Goal: Check status: Check status

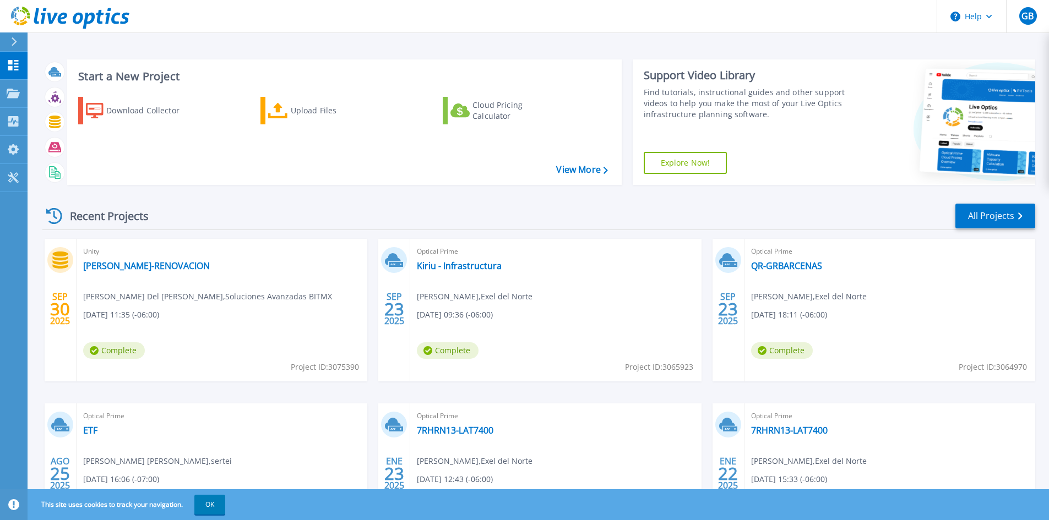
scroll to position [90, 0]
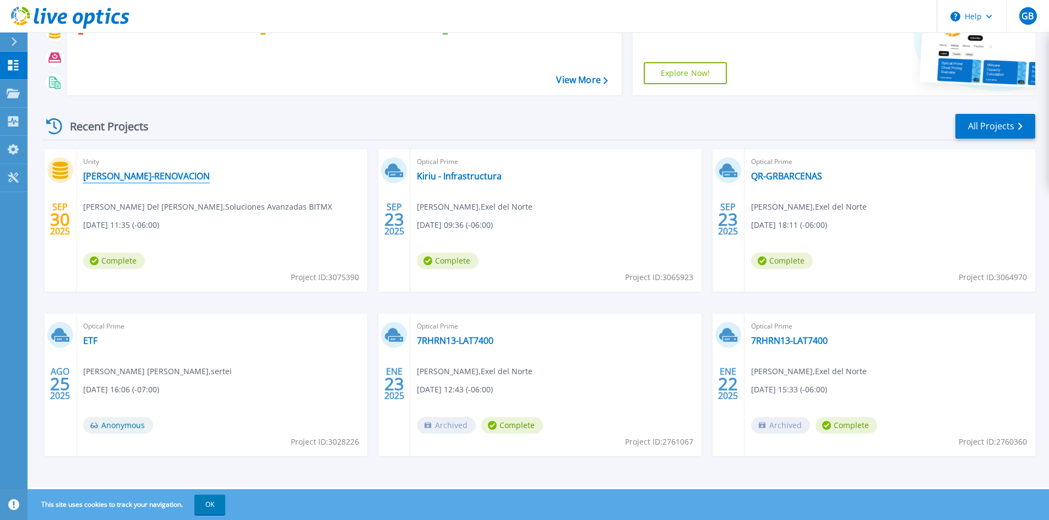
click at [123, 176] on link "[PERSON_NAME]-RENOVACION" at bounding box center [146, 176] width 127 height 11
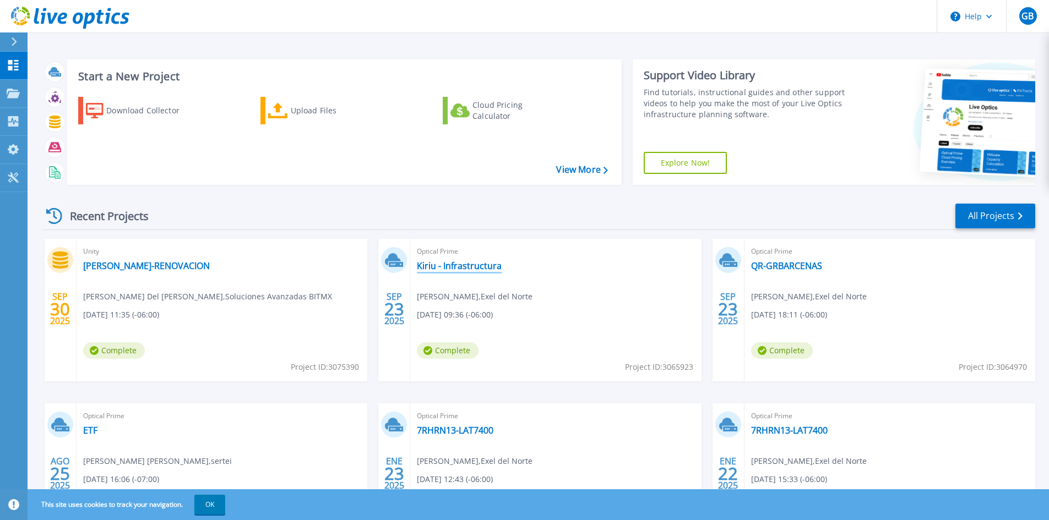
click at [424, 269] on link "Kiriu - Infrastructura" at bounding box center [459, 265] width 85 height 11
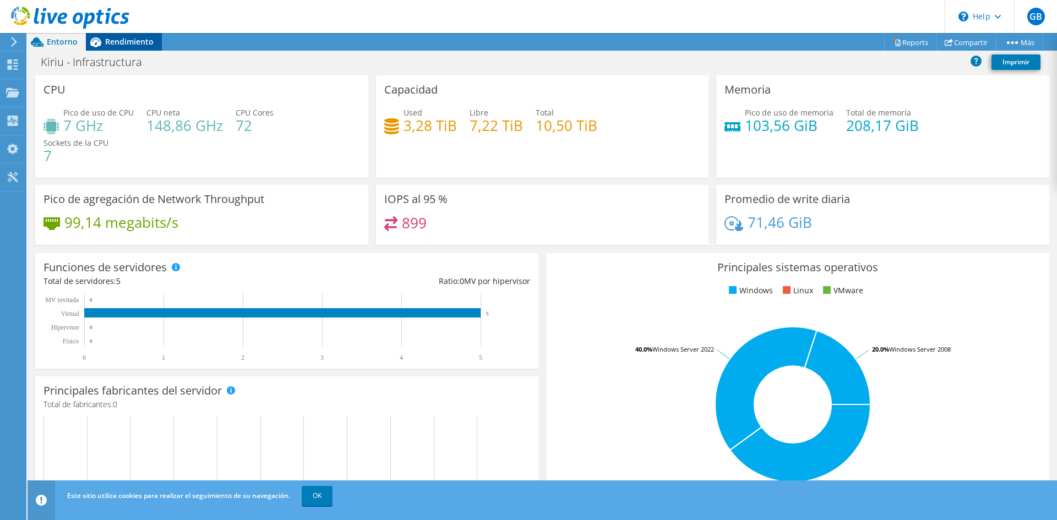
click at [123, 44] on span "Rendimiento" at bounding box center [129, 41] width 48 height 10
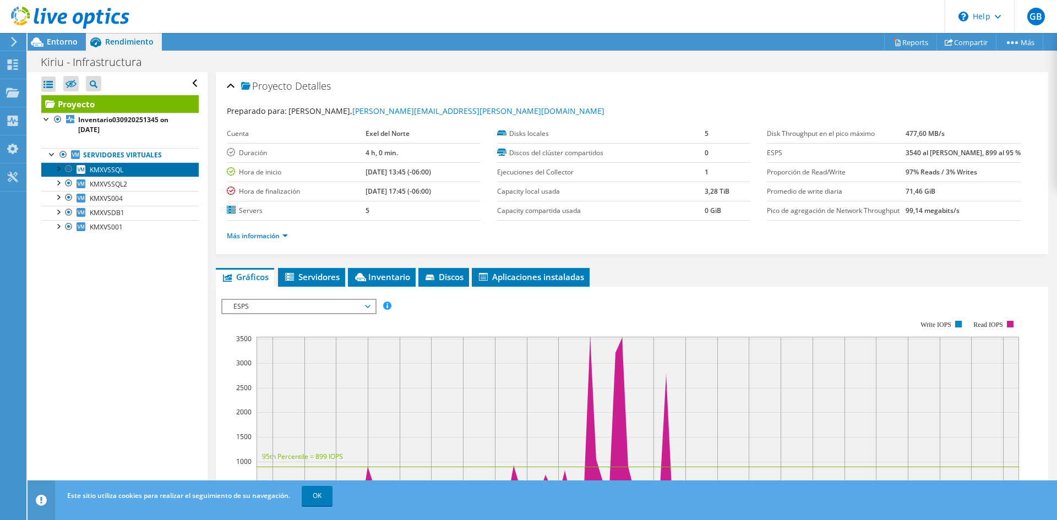
click at [103, 170] on span "KMXVSSQL" at bounding box center [107, 169] width 34 height 9
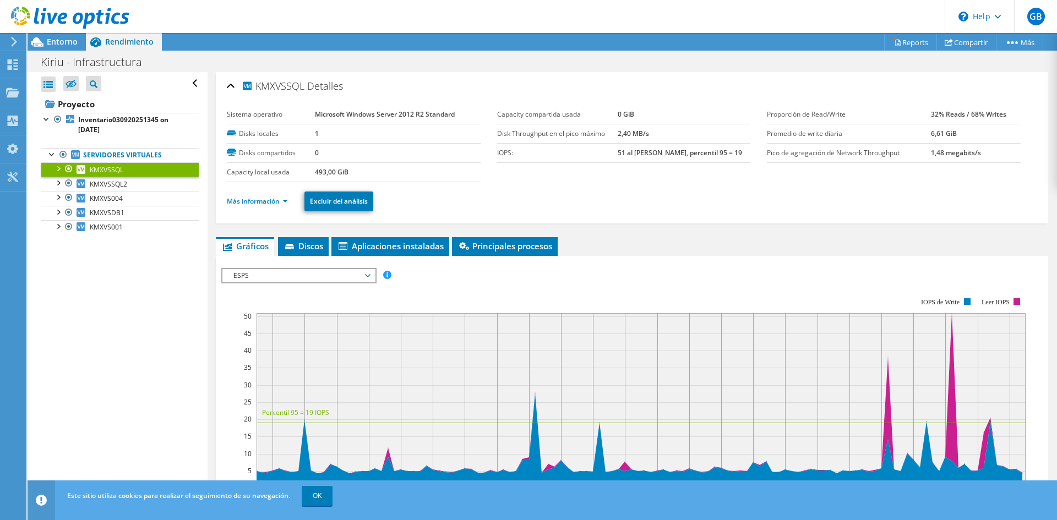
click at [313, 270] on span "ESPS" at bounding box center [298, 275] width 141 height 13
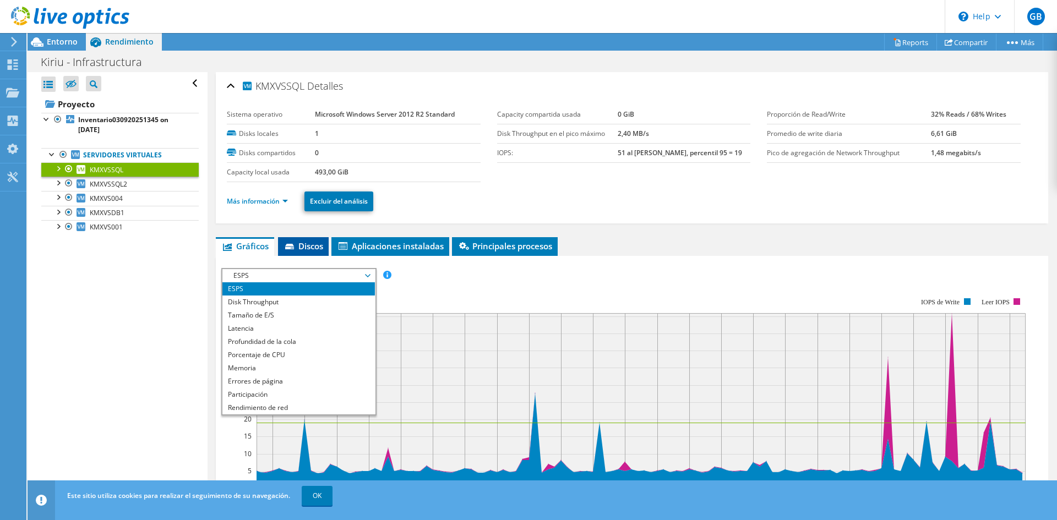
click at [322, 242] on span "Discos" at bounding box center [303, 246] width 40 height 11
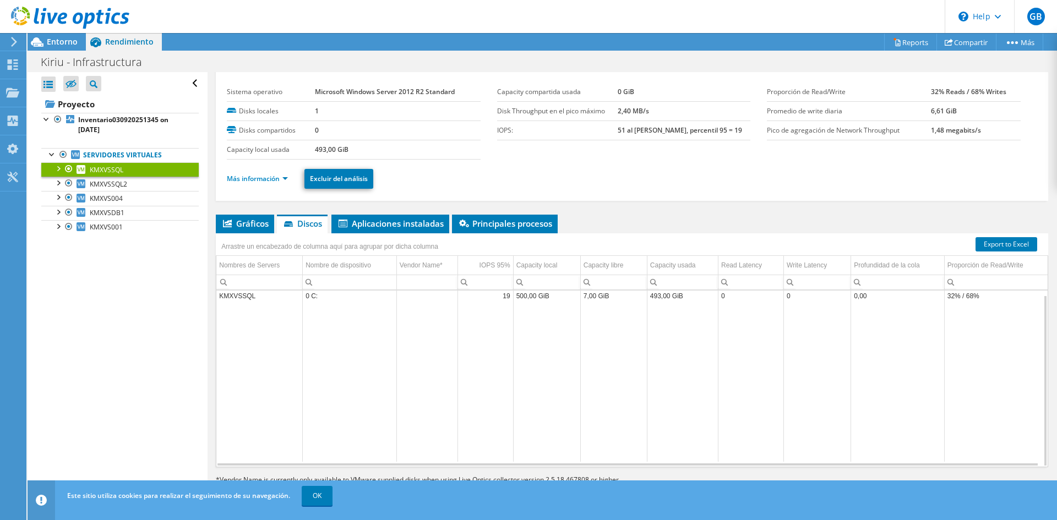
scroll to position [33, 0]
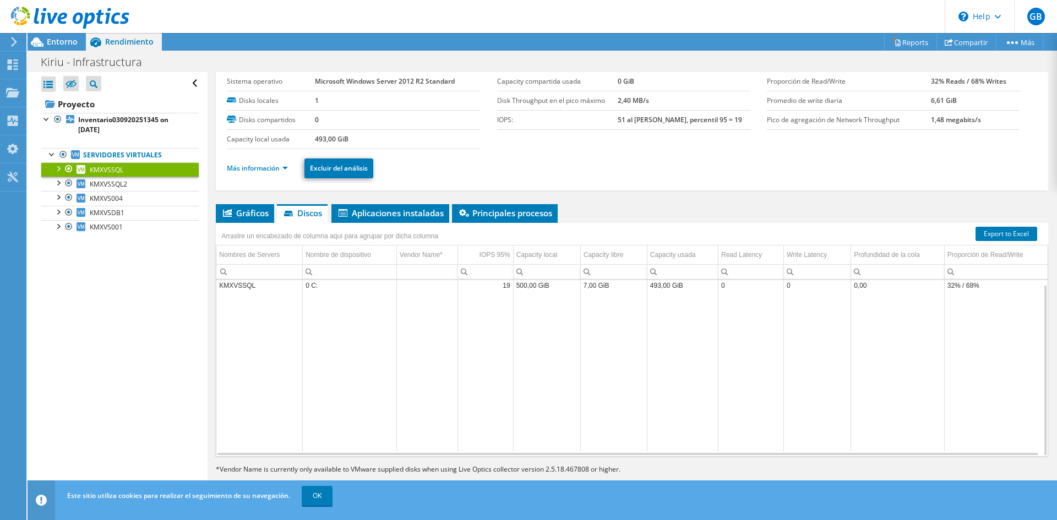
click at [526, 284] on td "500,00 GiB" at bounding box center [546, 285] width 67 height 19
click at [389, 212] on span "Aplicaciones instaladas" at bounding box center [390, 213] width 107 height 11
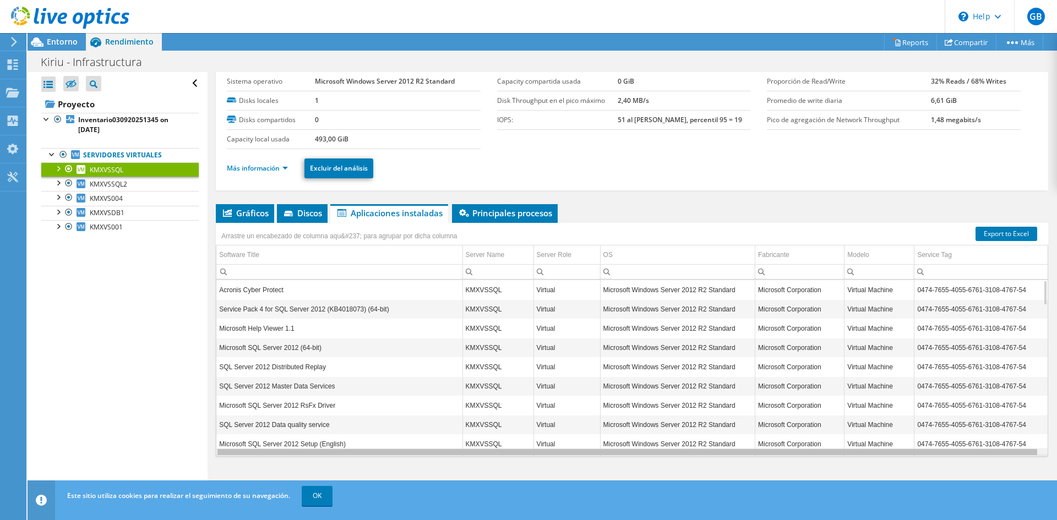
scroll to position [0, 1]
drag, startPoint x: 584, startPoint y: 454, endPoint x: 736, endPoint y: 438, distance: 153.3
click at [714, 452] on body "GB Usuario final Graciela Barcenas graciela.barcenas@exel.com.mx Exel del Norte…" at bounding box center [528, 260] width 1057 height 520
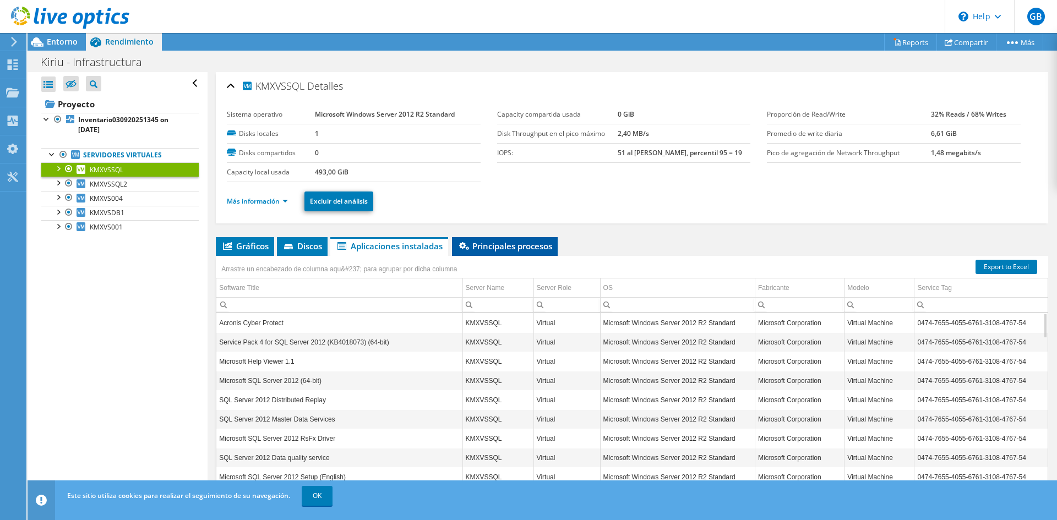
click at [492, 250] on span "Principales procesos" at bounding box center [504, 246] width 95 height 11
